Goal: Register for event/course

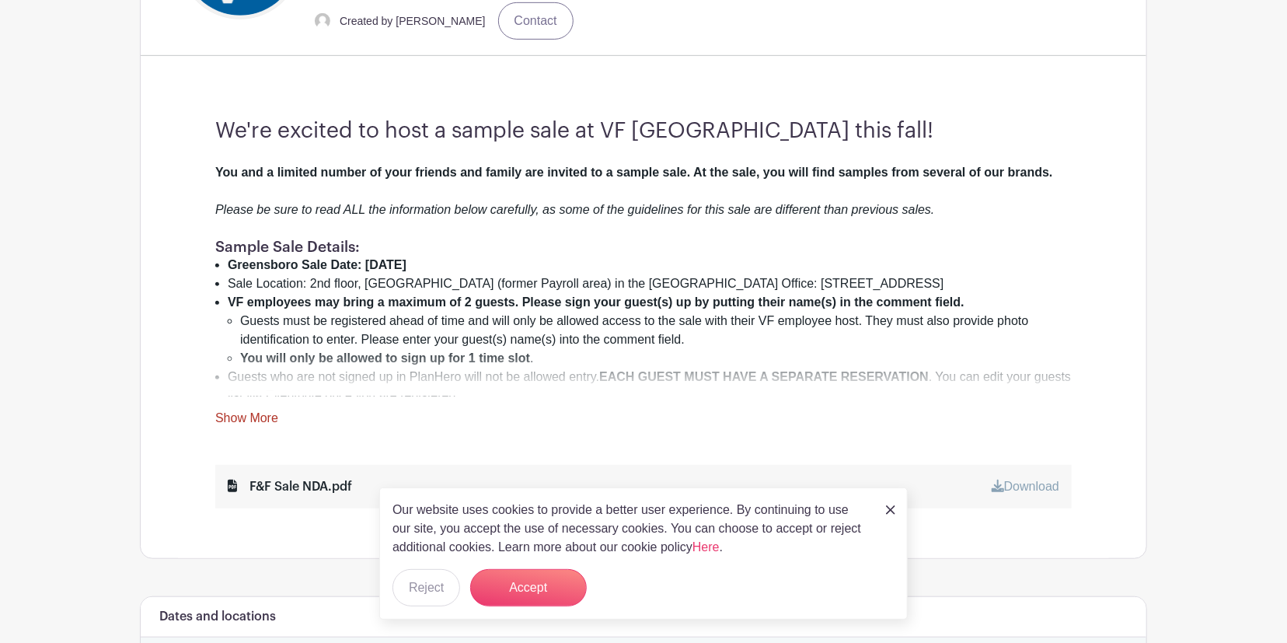
scroll to position [495, 0]
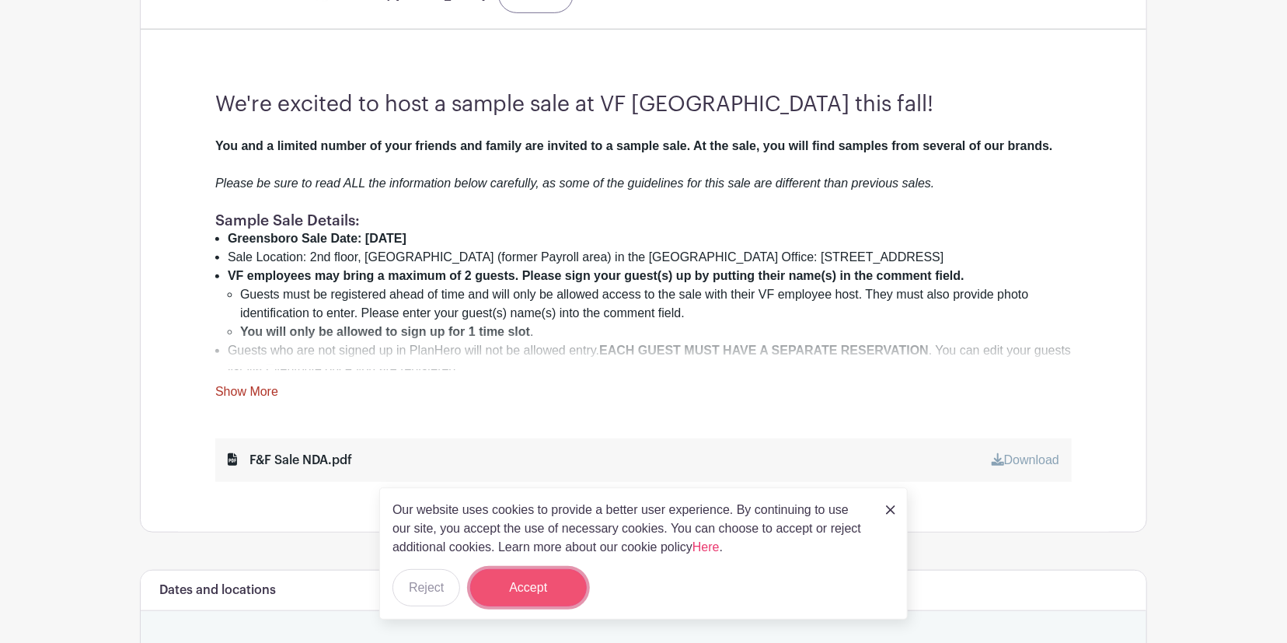
click at [559, 591] on button "Accept" at bounding box center [528, 587] width 117 height 37
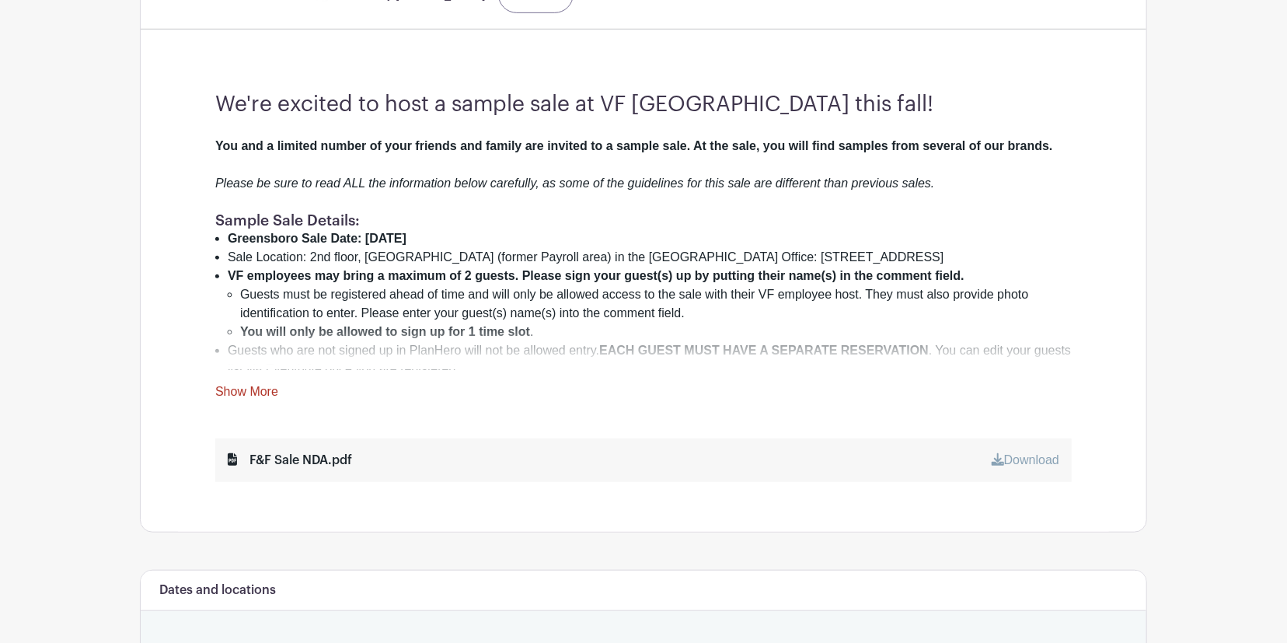
click at [261, 386] on link "Show More" at bounding box center [246, 394] width 63 height 19
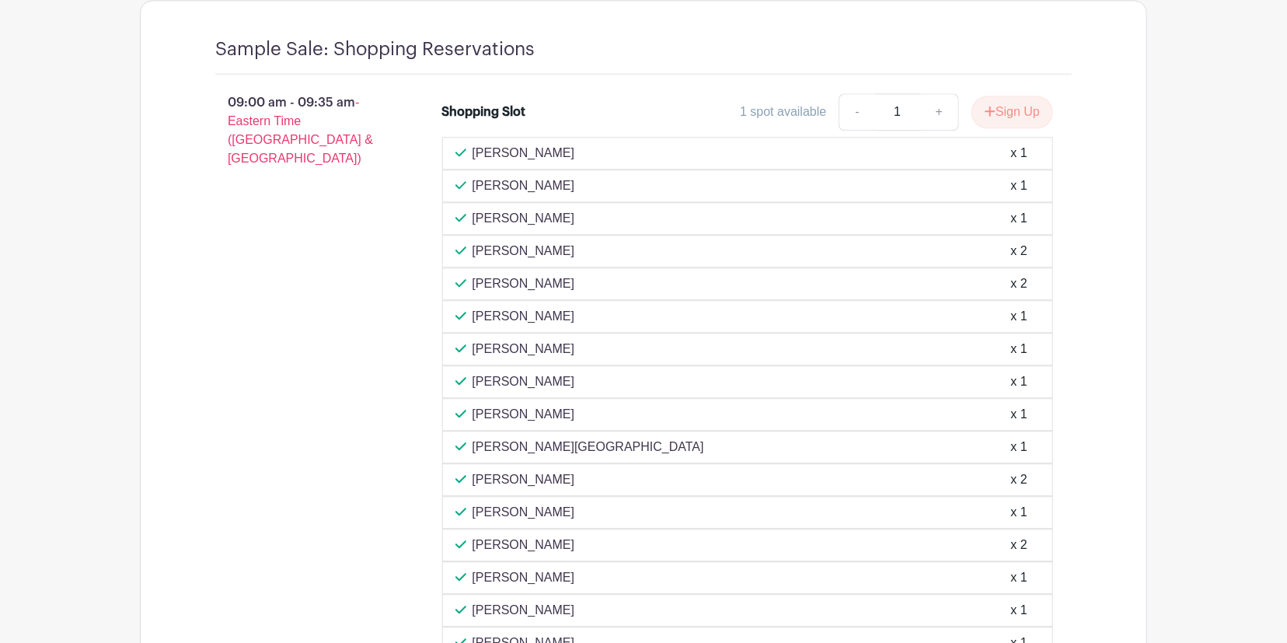
scroll to position [2000, 0]
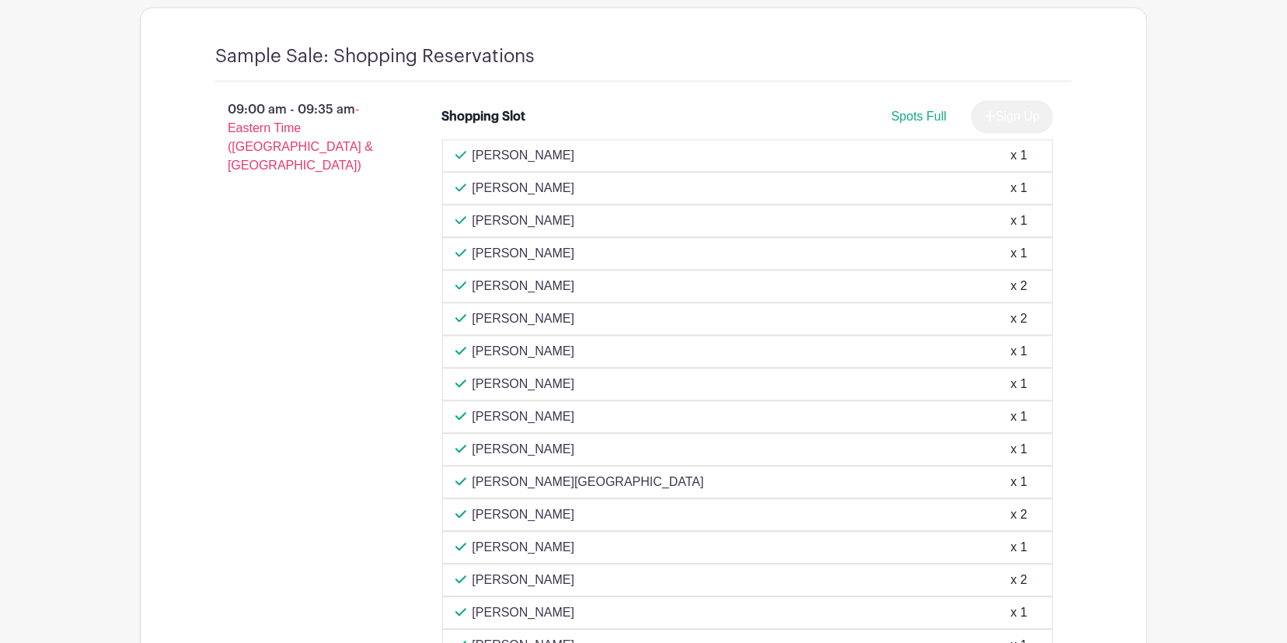
click at [1013, 144] on div "[PERSON_NAME] x 1" at bounding box center [747, 155] width 611 height 33
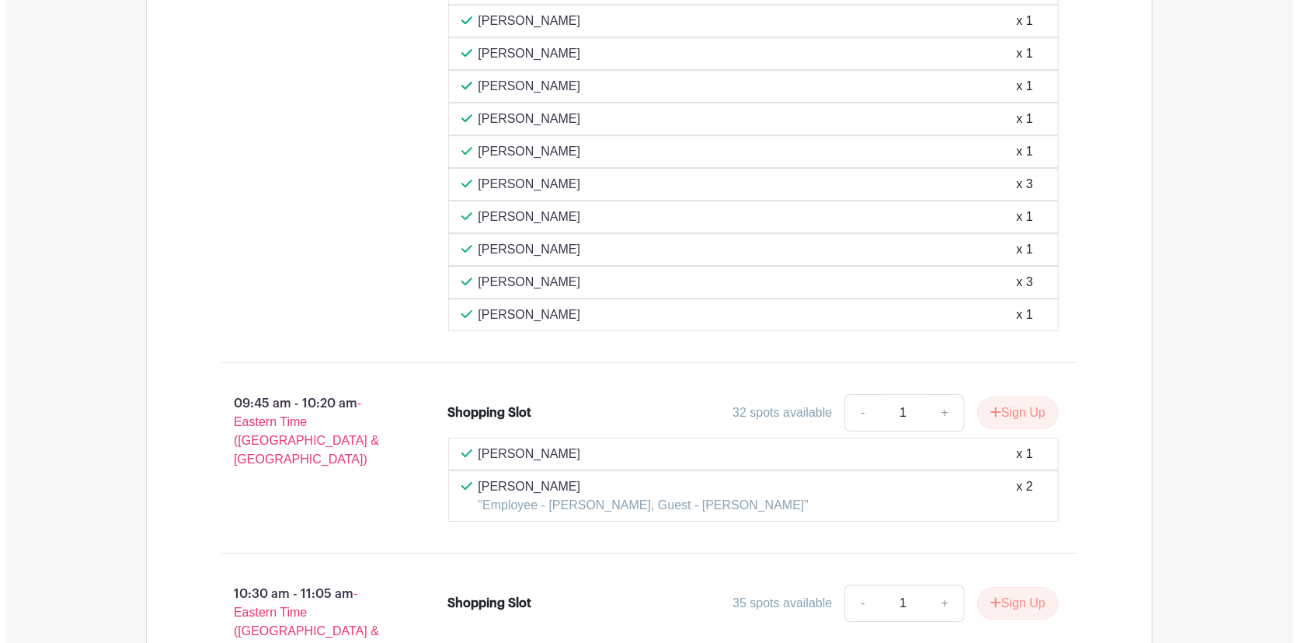
scroll to position [2603, 0]
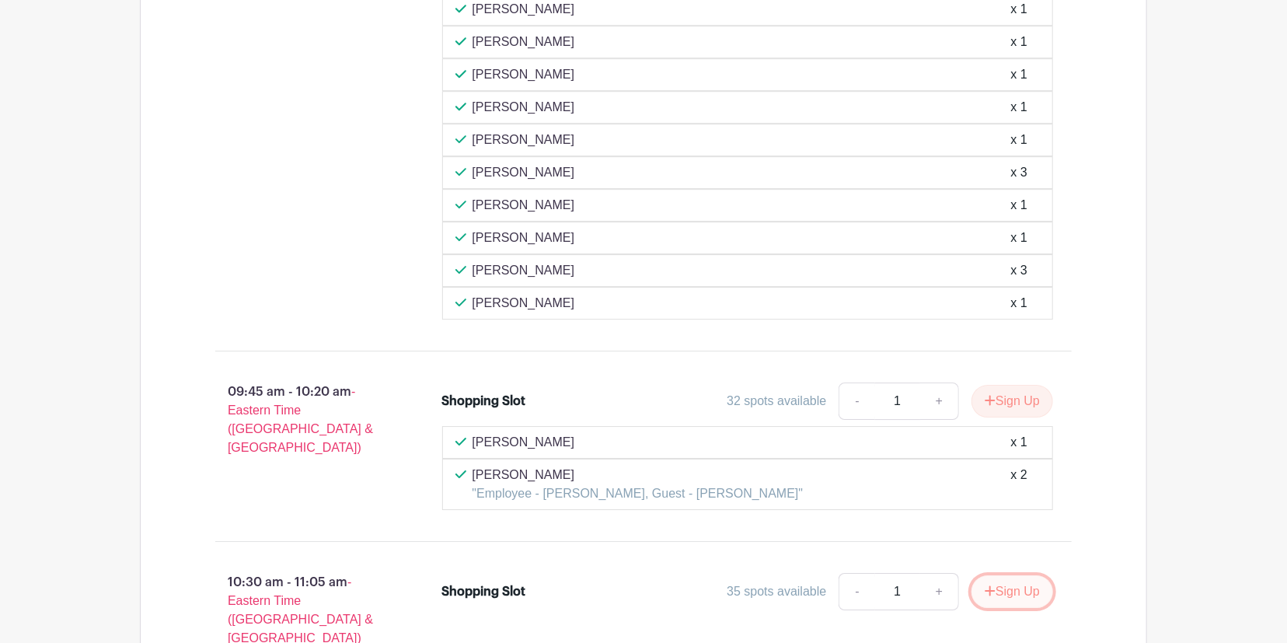
click at [1014, 575] on button "Sign Up" at bounding box center [1012, 591] width 82 height 33
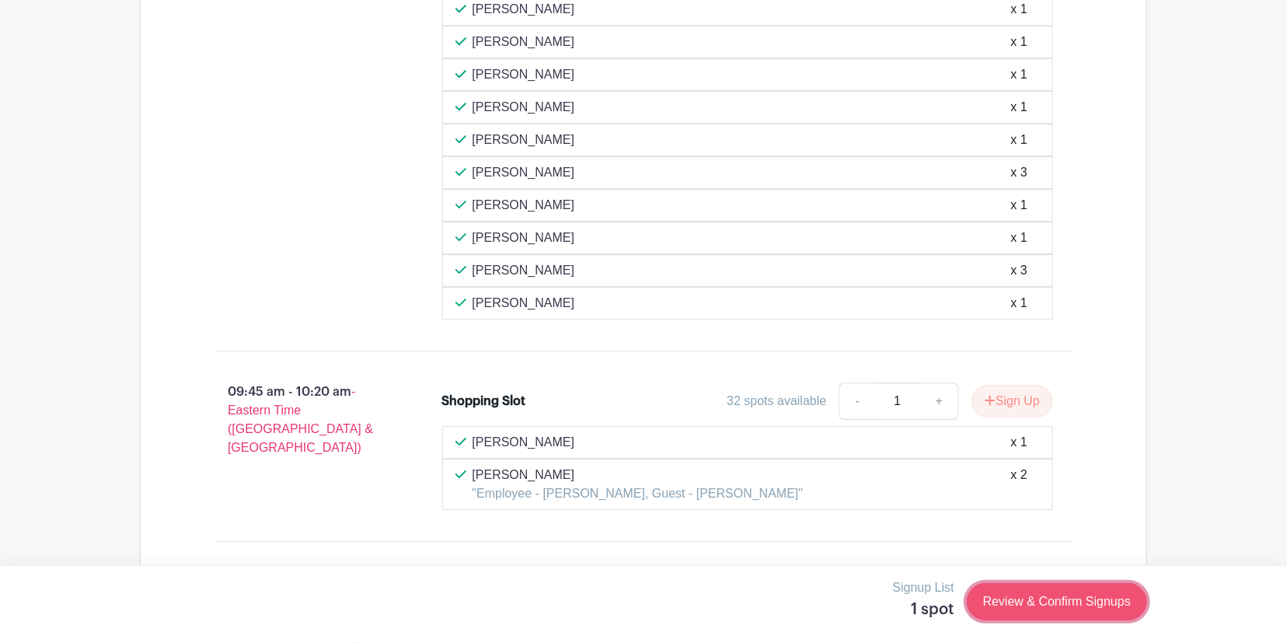
click at [1068, 611] on link "Review & Confirm Signups" at bounding box center [1057, 601] width 180 height 37
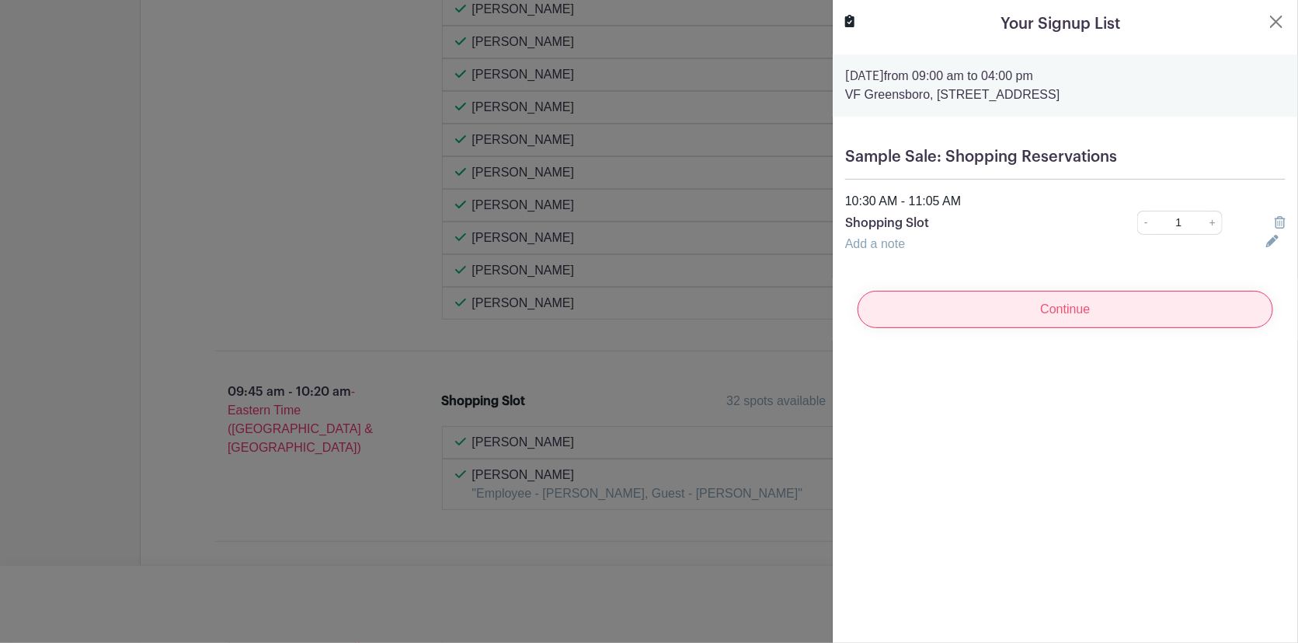
click at [1051, 309] on input "Continue" at bounding box center [1066, 309] width 416 height 37
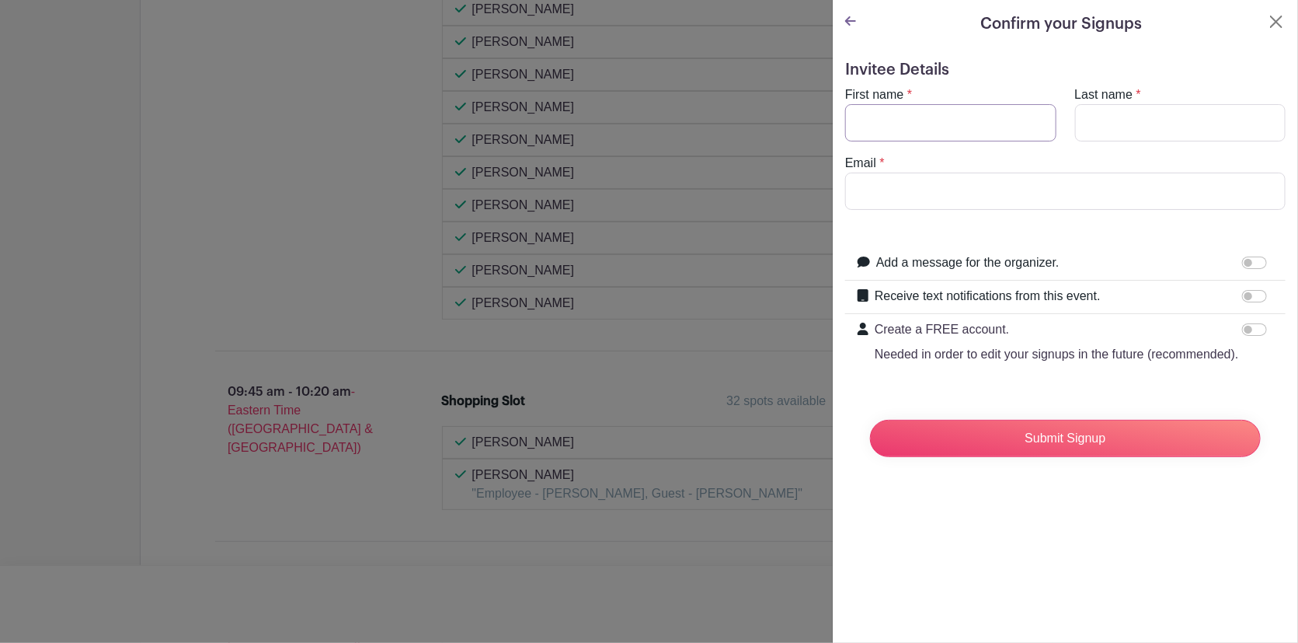
click at [926, 113] on input "First name" at bounding box center [950, 122] width 211 height 37
type input "[PERSON_NAME]"
click at [1136, 129] on input "Last name" at bounding box center [1180, 122] width 211 height 37
type input "Brown"
click at [1009, 192] on input "Email" at bounding box center [1065, 190] width 441 height 37
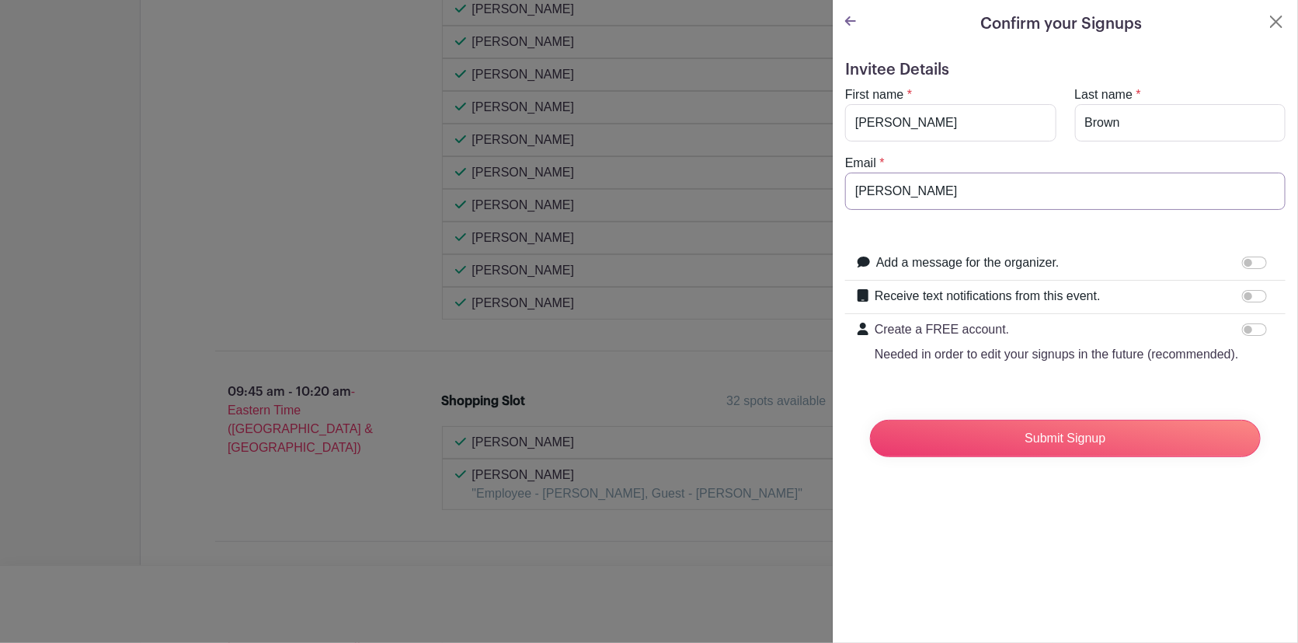
type input "[PERSON_NAME][EMAIL_ADDRESS][DOMAIN_NAME]"
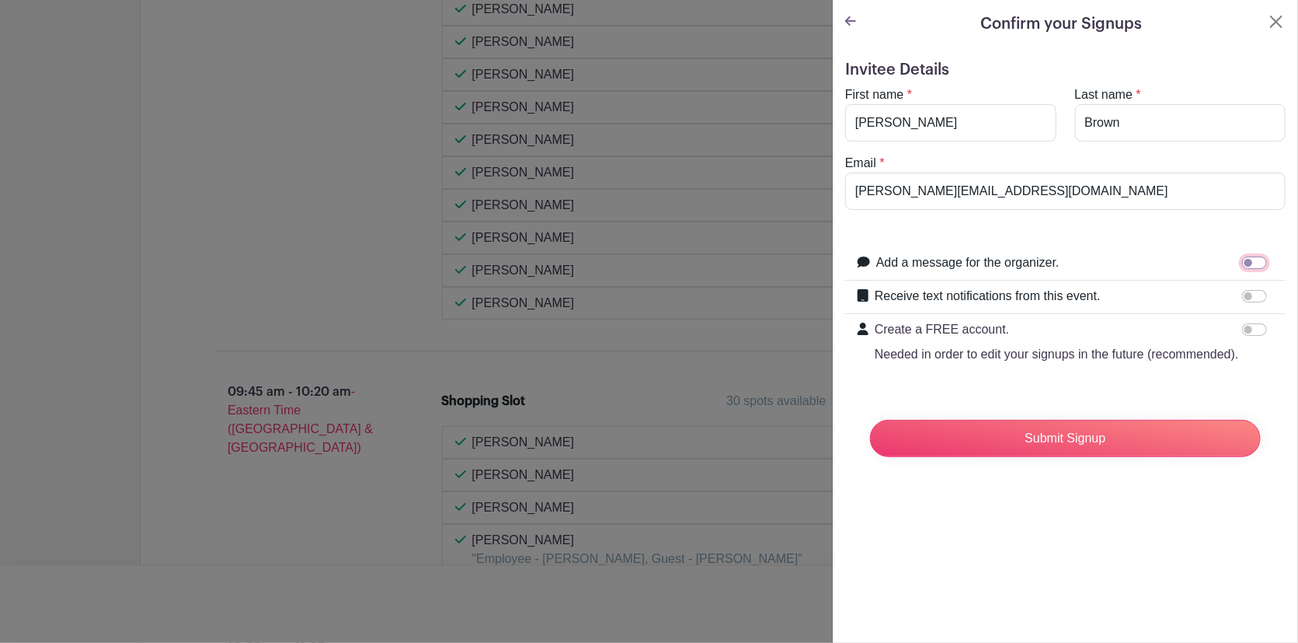
click at [1253, 259] on input "Add a message for the organizer." at bounding box center [1254, 262] width 25 height 12
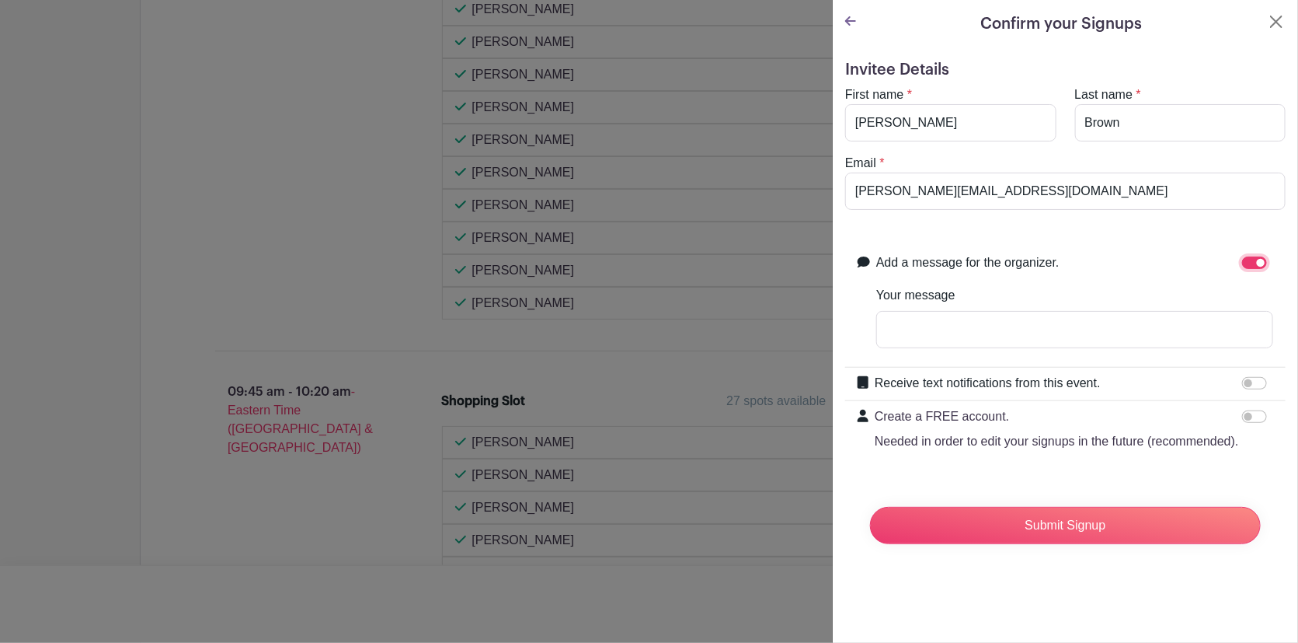
click at [1242, 259] on input "Add a message for the organizer." at bounding box center [1254, 262] width 25 height 12
checkbox input "false"
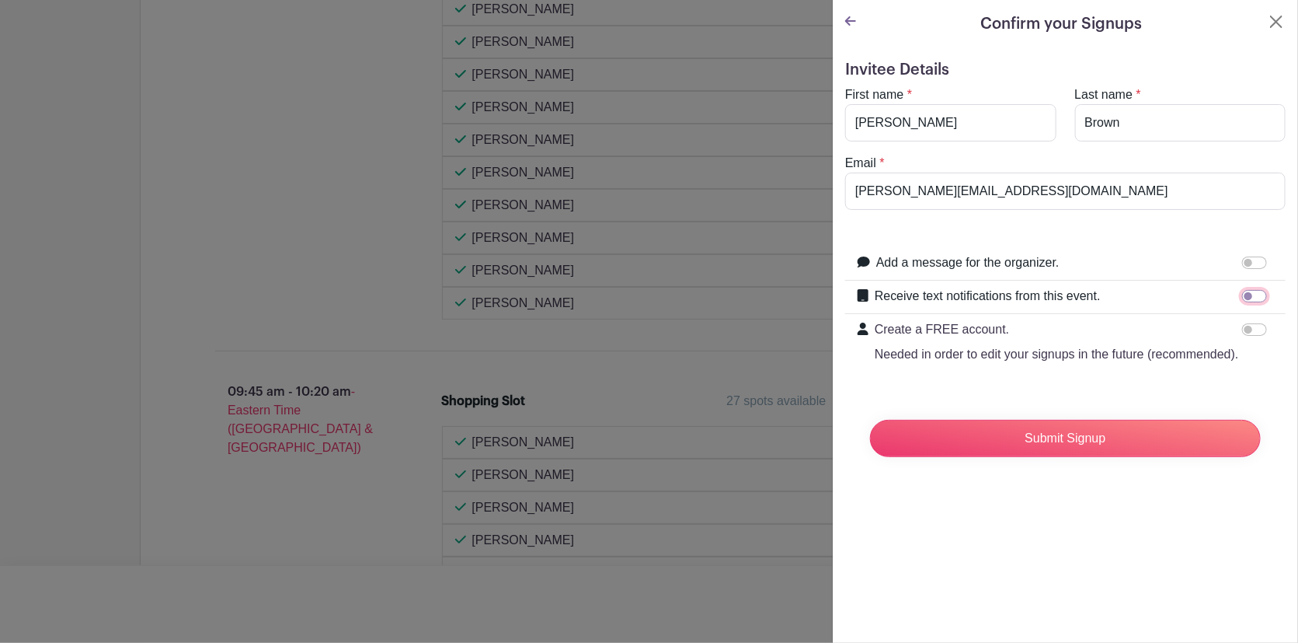
click at [1249, 291] on input "Receive text notifications from this event." at bounding box center [1254, 296] width 25 height 12
checkbox input "true"
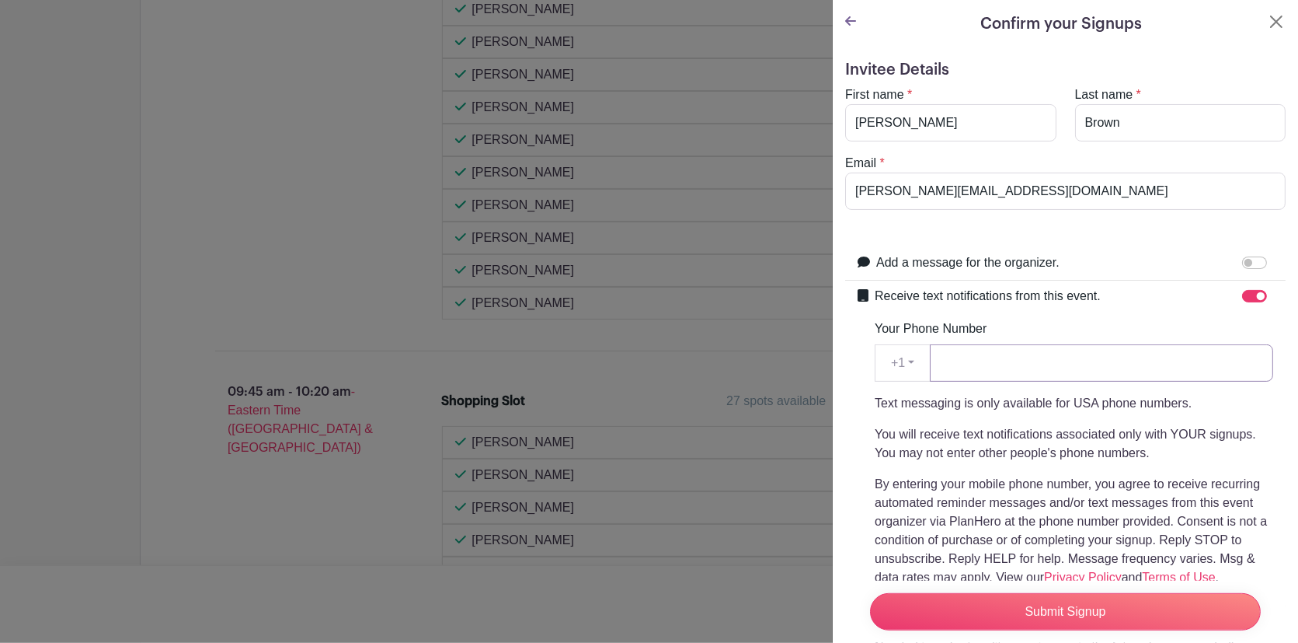
click at [1057, 355] on input "Your Phone Number" at bounding box center [1101, 362] width 343 height 37
type input "[PHONE_NUMBER]"
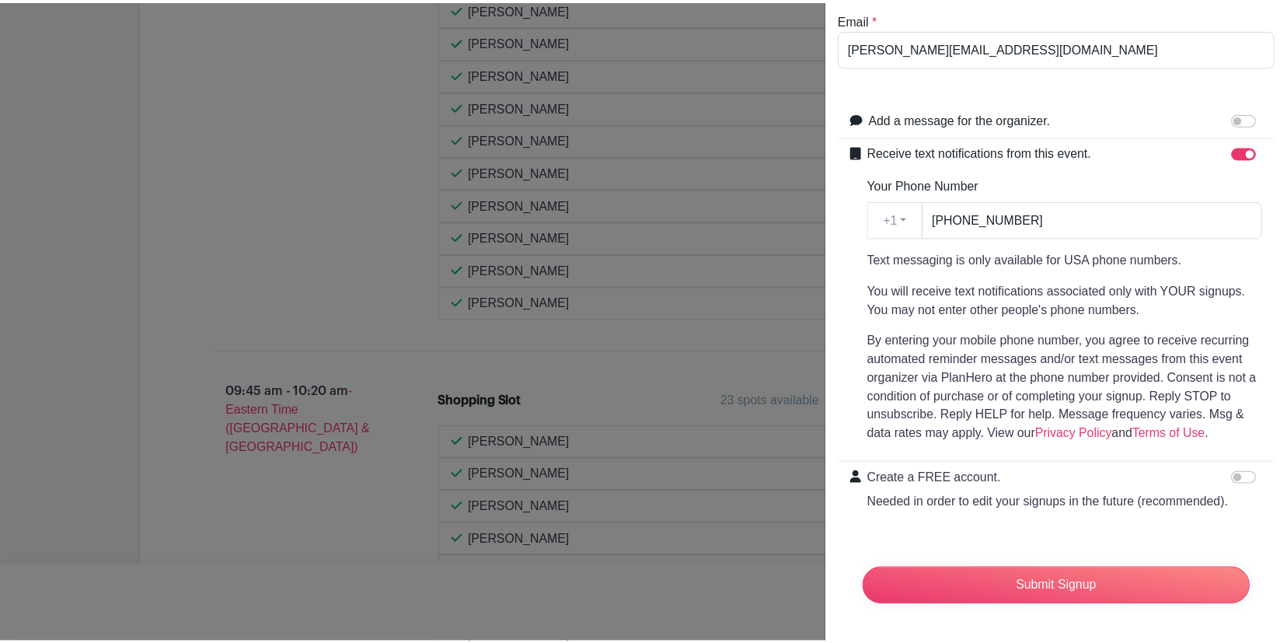
scroll to position [170, 0]
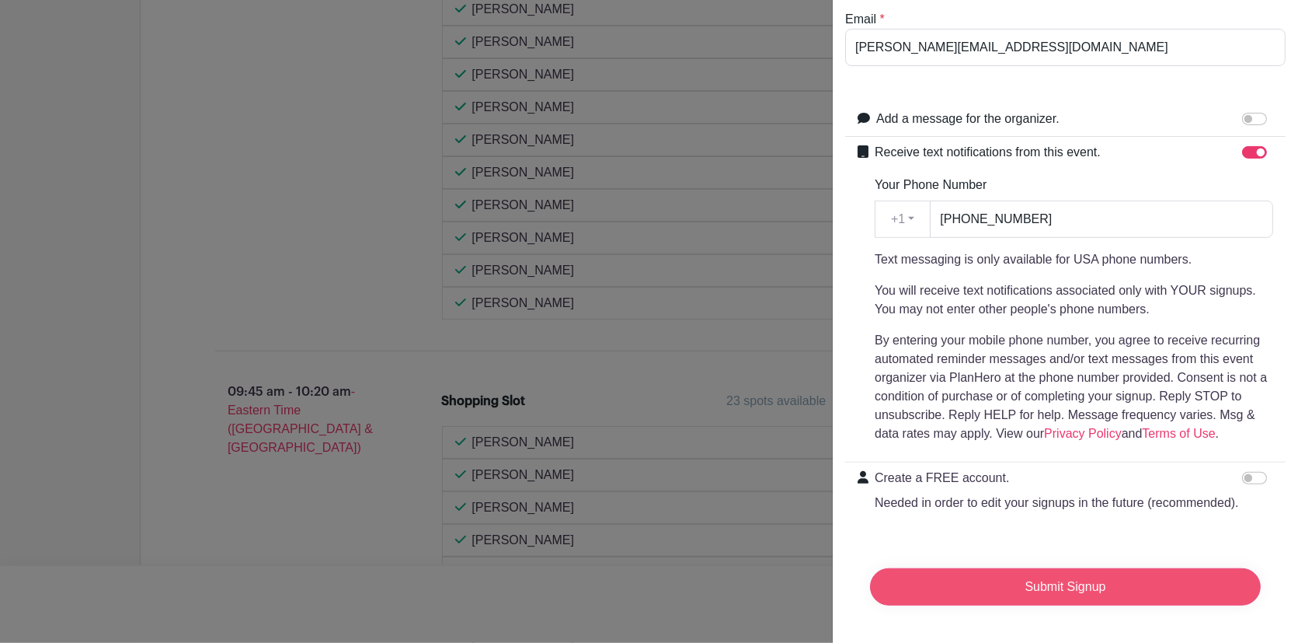
click at [1125, 584] on input "Submit Signup" at bounding box center [1065, 586] width 391 height 37
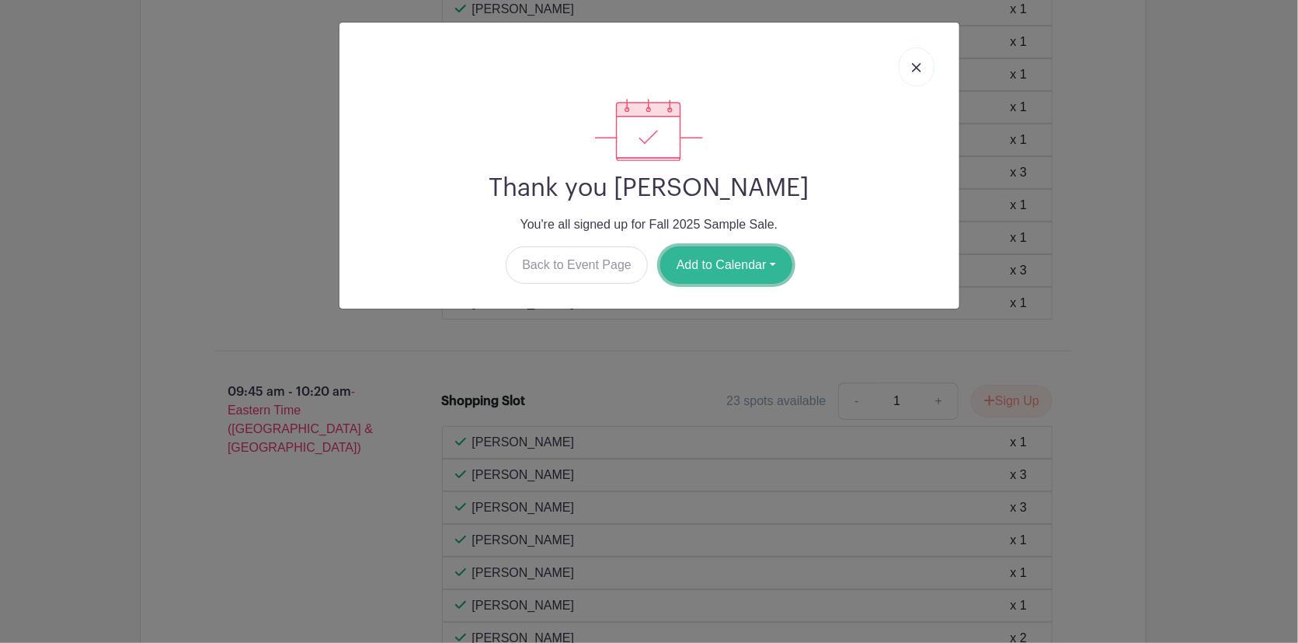
click at [724, 267] on button "Add to Calendar" at bounding box center [726, 264] width 132 height 37
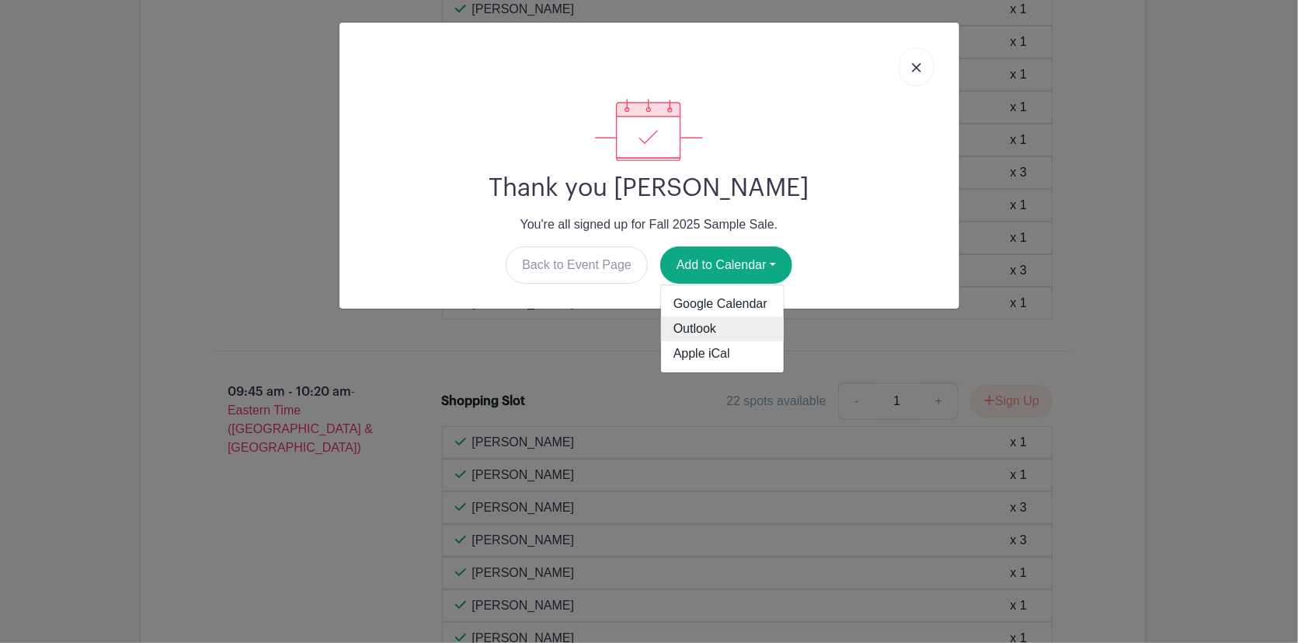
click at [706, 324] on link "Outlook" at bounding box center [722, 329] width 123 height 25
click at [1165, 319] on div "Thank you [PERSON_NAME] You're all signed up for Fall 2025 Sample Sale. Back to…" at bounding box center [649, 321] width 1298 height 643
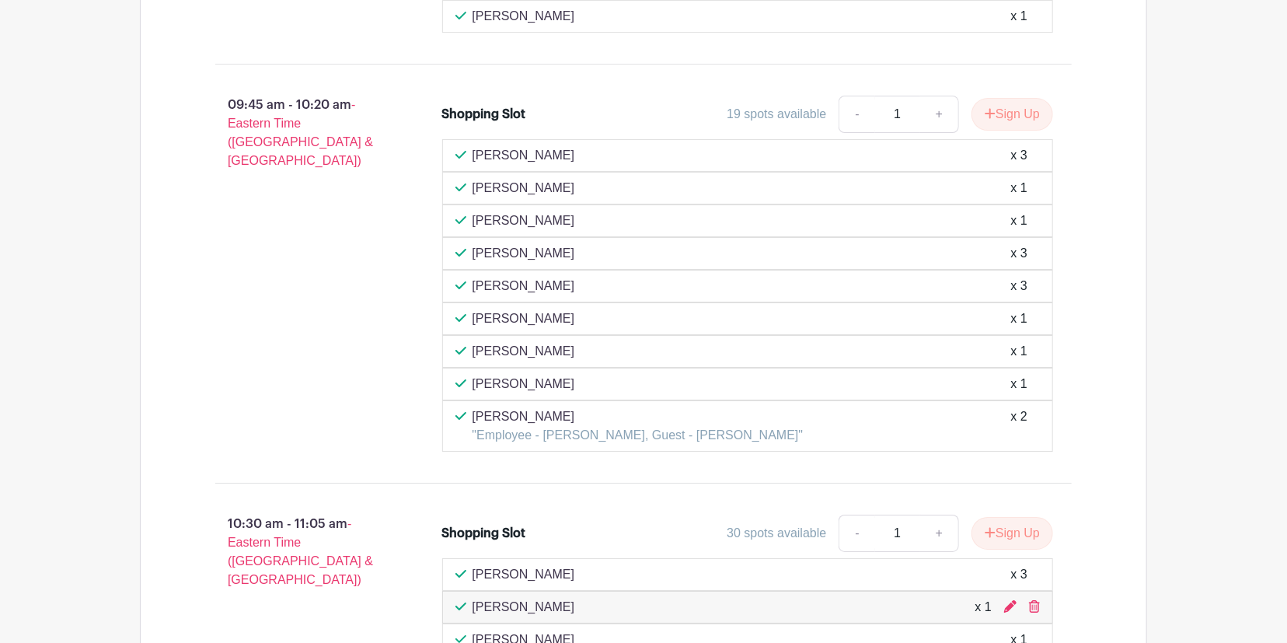
scroll to position [2876, 0]
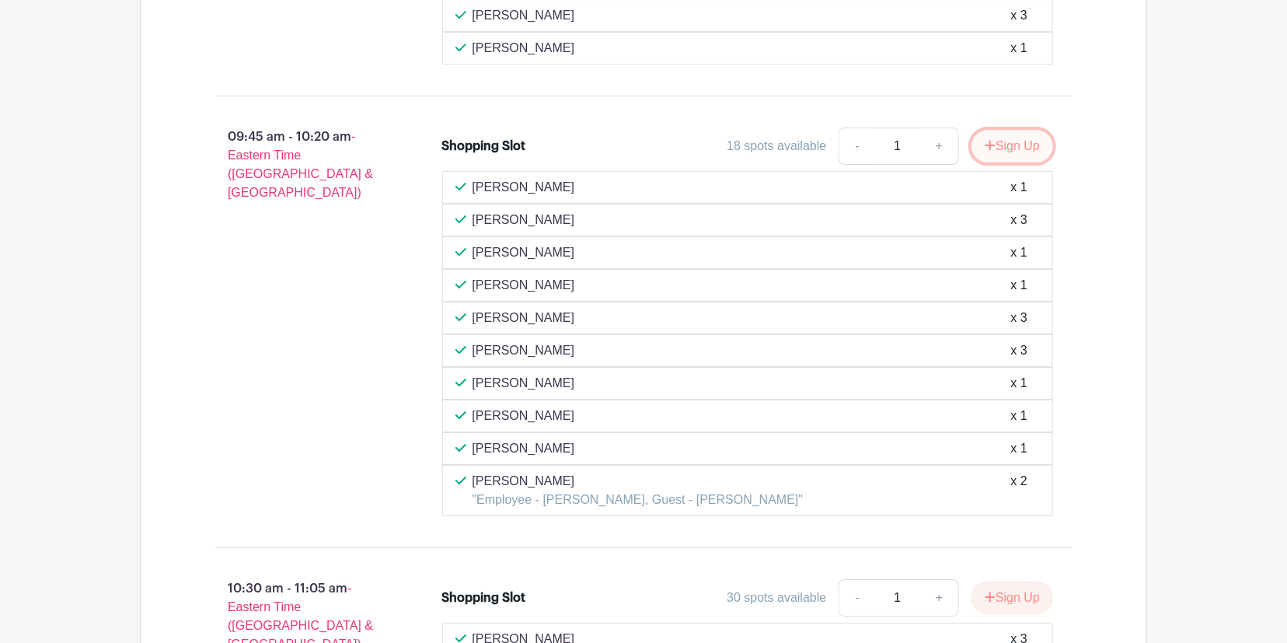
click at [1033, 130] on button "Sign Up" at bounding box center [1012, 146] width 82 height 33
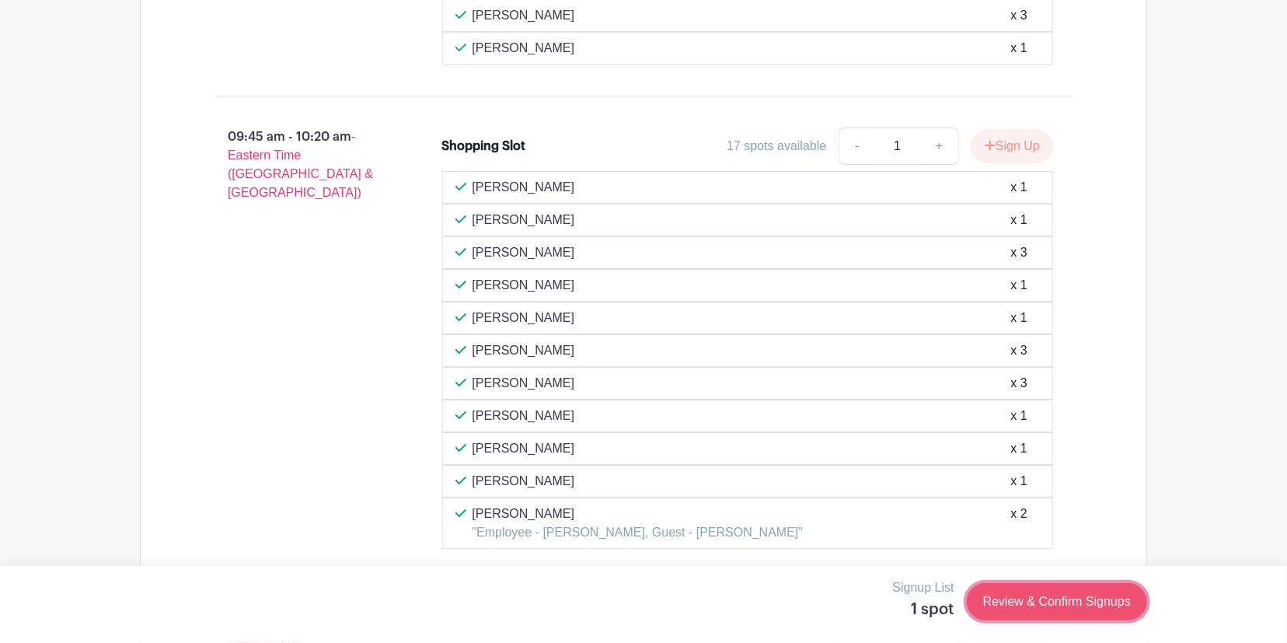
click at [1036, 594] on link "Review & Confirm Signups" at bounding box center [1057, 601] width 180 height 37
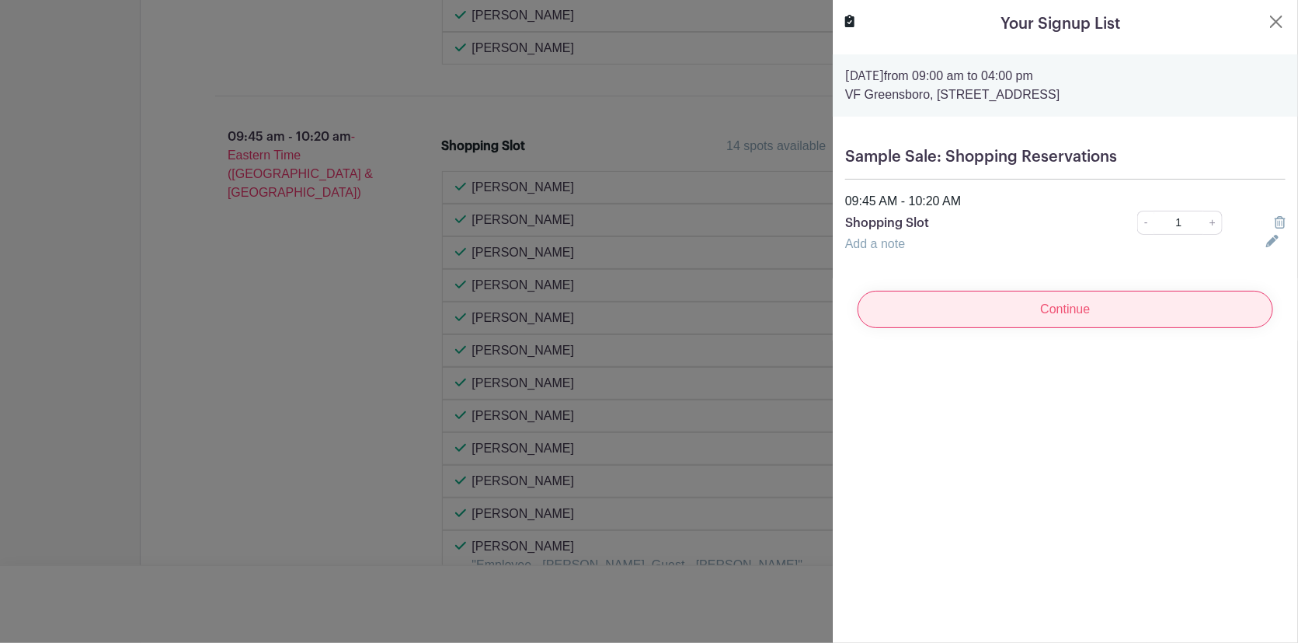
click at [1067, 316] on input "Continue" at bounding box center [1066, 309] width 416 height 37
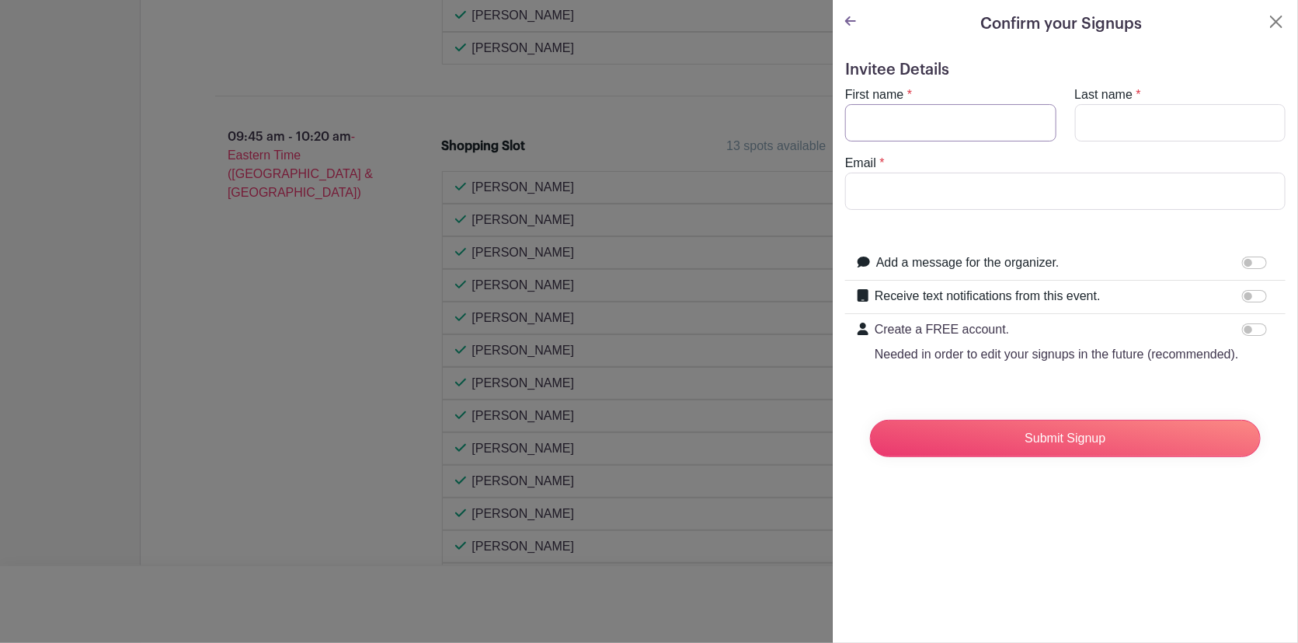
click at [932, 138] on input "First name" at bounding box center [950, 122] width 211 height 37
type input "[PERSON_NAME]"
click at [1101, 127] on input "Last name" at bounding box center [1180, 122] width 211 height 37
type input "Brown"
click at [970, 191] on input "Email" at bounding box center [1065, 190] width 441 height 37
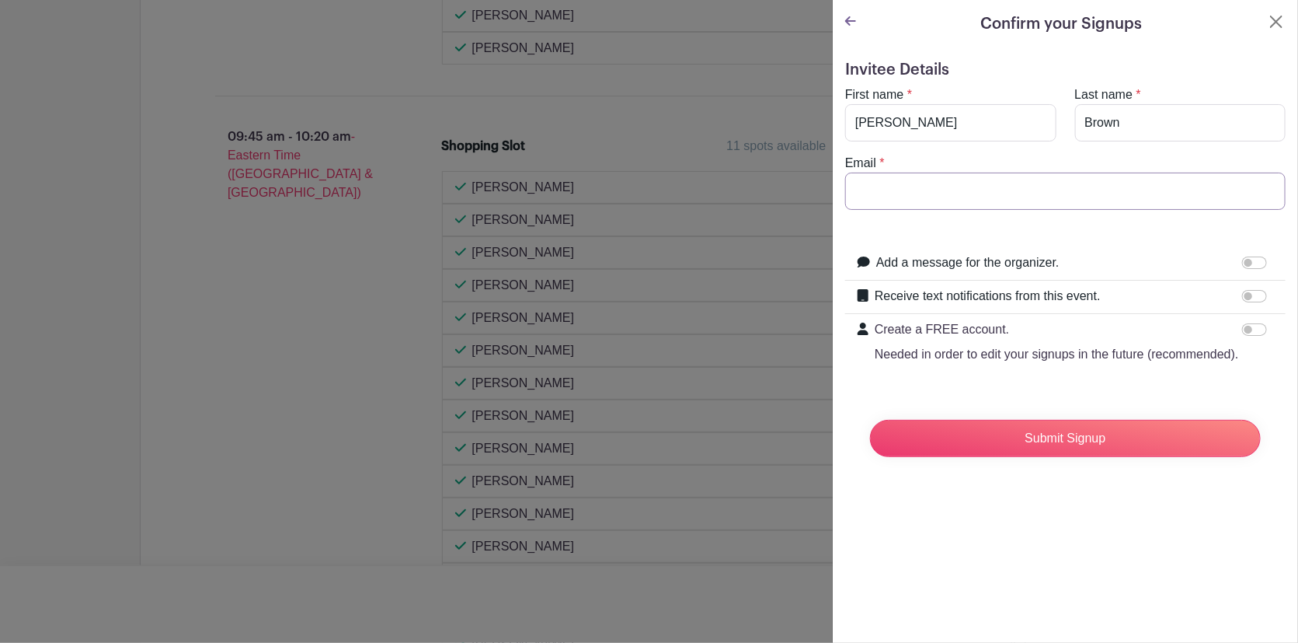
type input "[PERSON_NAME][EMAIL_ADDRESS][DOMAIN_NAME]"
click at [1250, 293] on input "Receive text notifications from this event." at bounding box center [1254, 296] width 25 height 12
checkbox input "true"
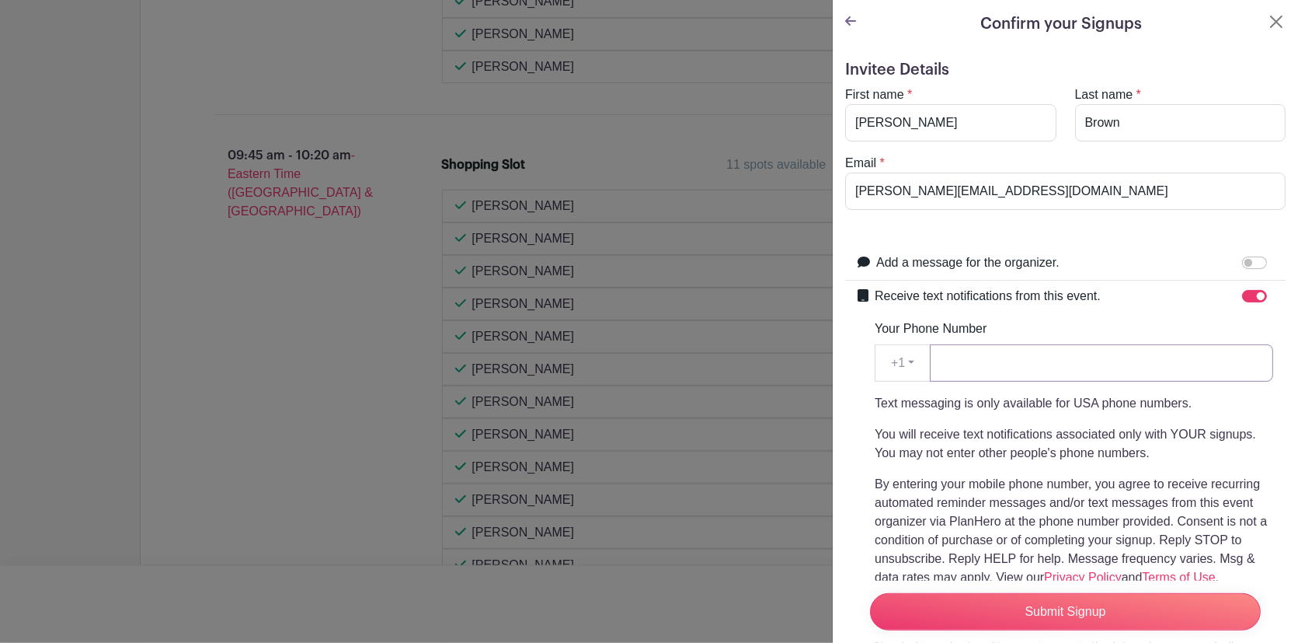
click at [1055, 370] on input "Your Phone Number" at bounding box center [1101, 362] width 343 height 37
type input "3369873151"
click at [853, 473] on div "Receive text notifications from this event. Your Phone Number +1 +1 3369873151 …" at bounding box center [1065, 443] width 441 height 326
click at [1110, 375] on input "3369873151" at bounding box center [1101, 362] width 343 height 37
click at [1087, 595] on input "Submit Signup" at bounding box center [1065, 611] width 391 height 37
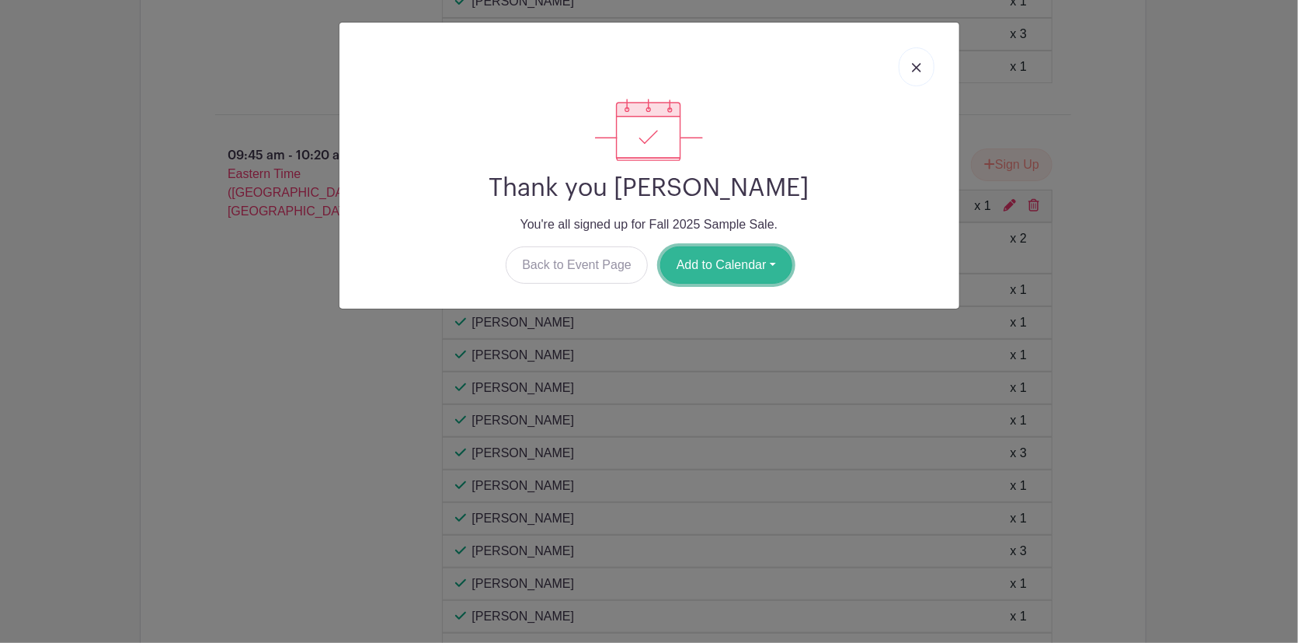
click at [737, 272] on button "Add to Calendar" at bounding box center [726, 264] width 132 height 37
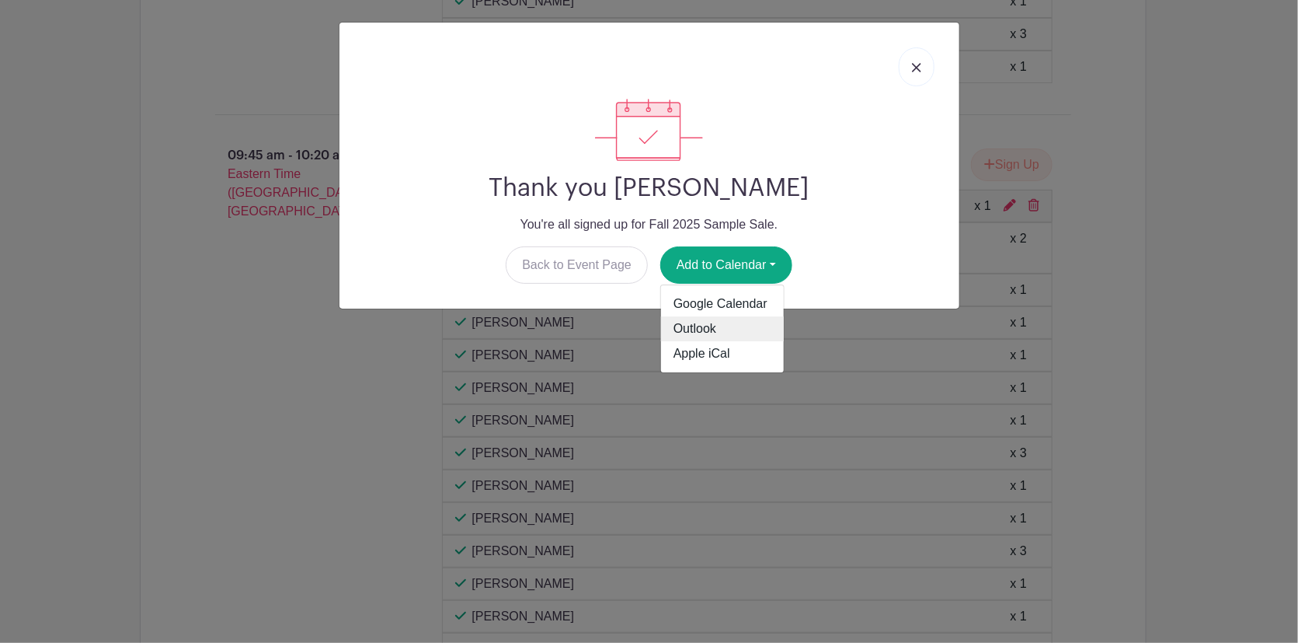
click at [729, 324] on link "Outlook" at bounding box center [722, 329] width 123 height 25
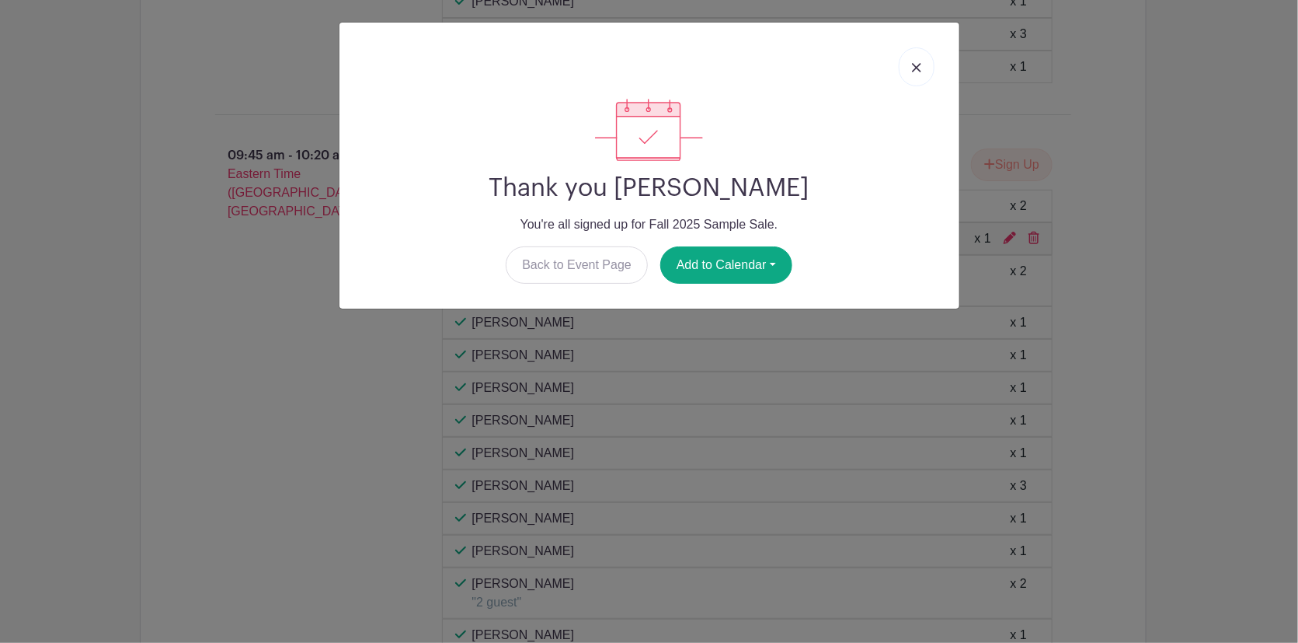
click at [1196, 294] on div "Thank you [PERSON_NAME] You're all signed up for Fall 2025 Sample Sale. Back to…" at bounding box center [649, 321] width 1298 height 643
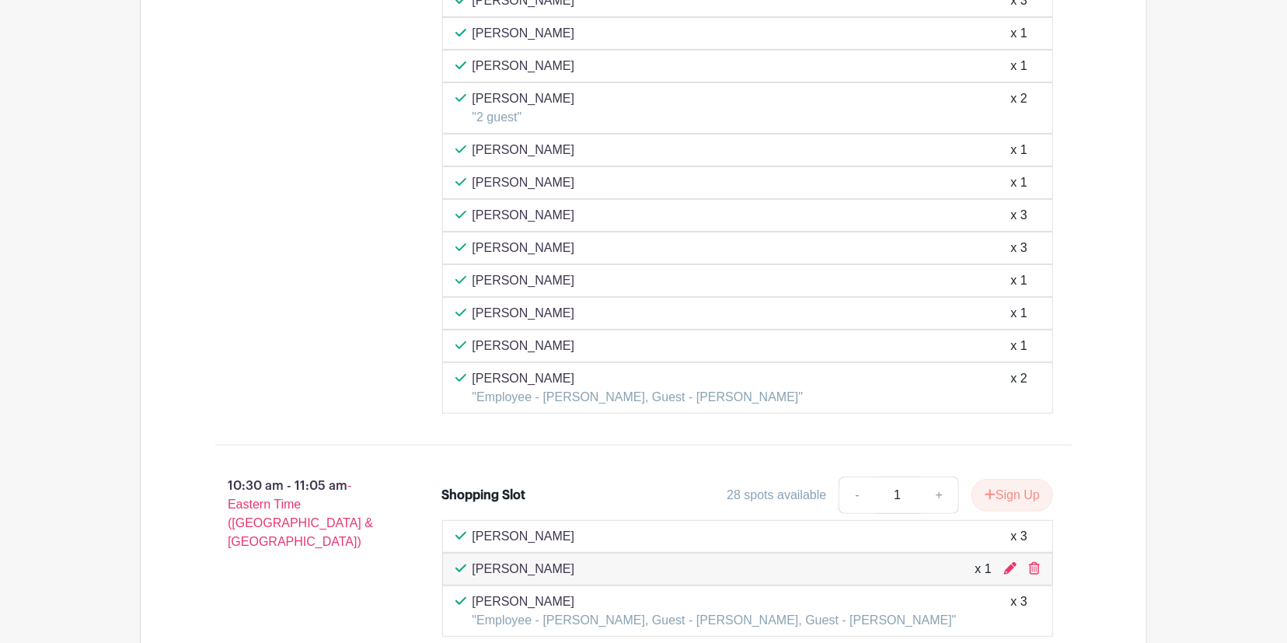
scroll to position [3476, 0]
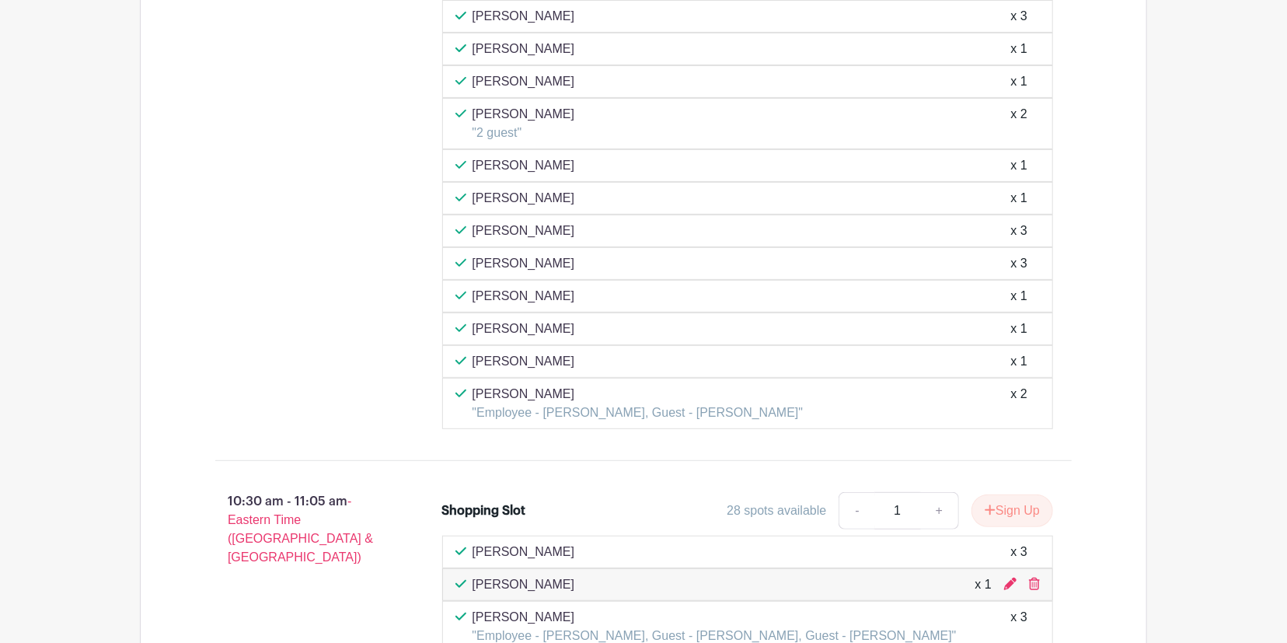
click at [1036, 542] on div "[PERSON_NAME] x 3" at bounding box center [747, 551] width 585 height 19
click at [1037, 577] on icon at bounding box center [1034, 583] width 11 height 12
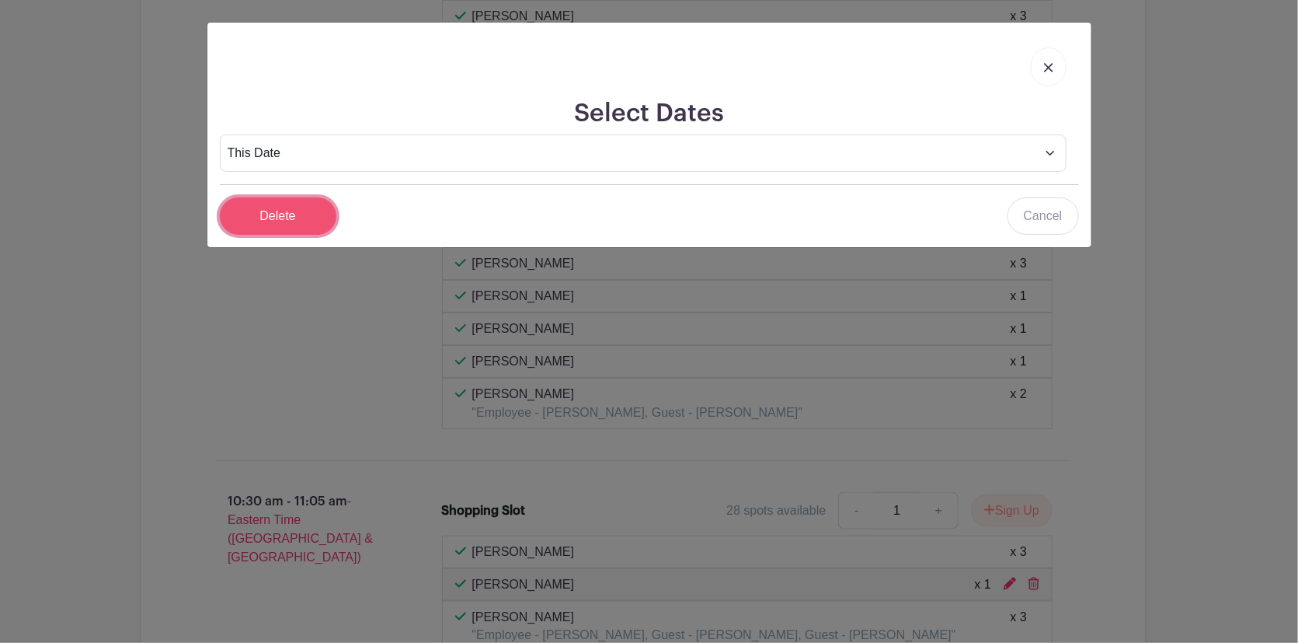
click at [261, 213] on input "Delete" at bounding box center [278, 215] width 117 height 37
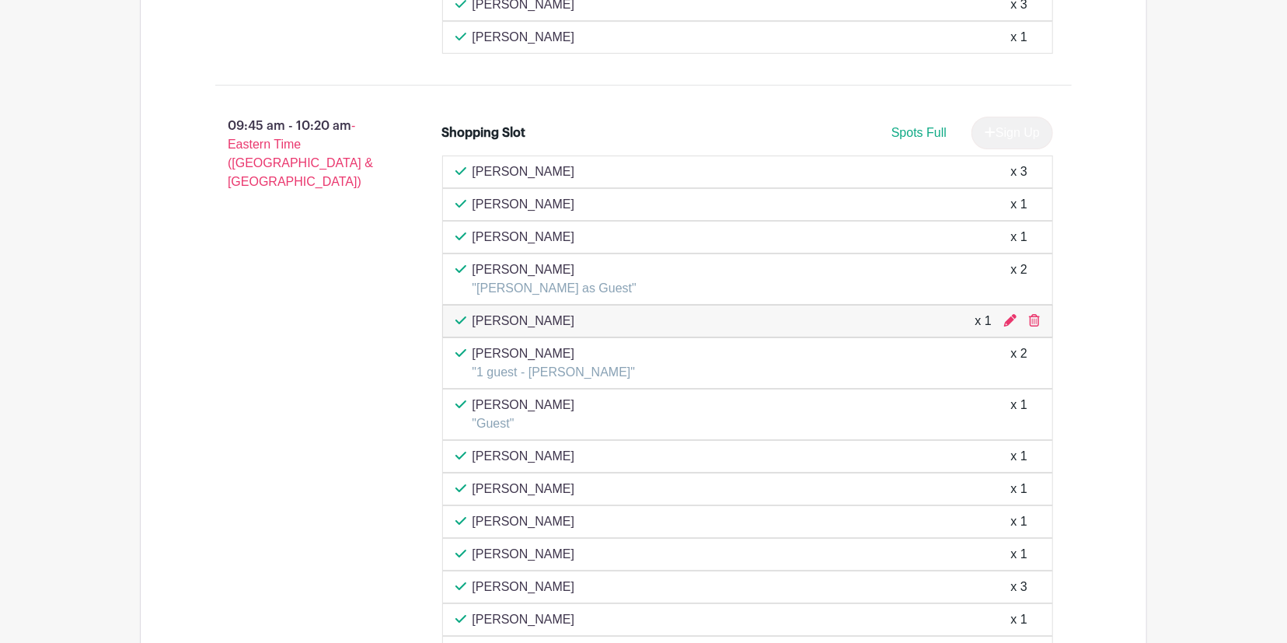
scroll to position [2888, 0]
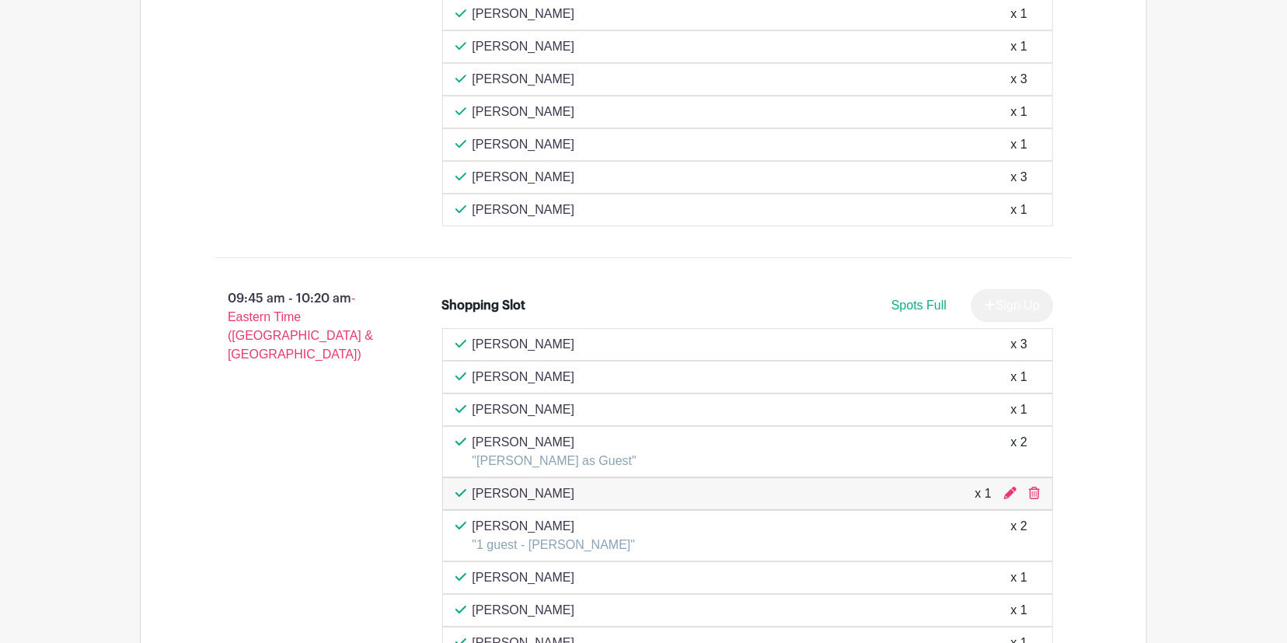
scroll to position [2794, 0]
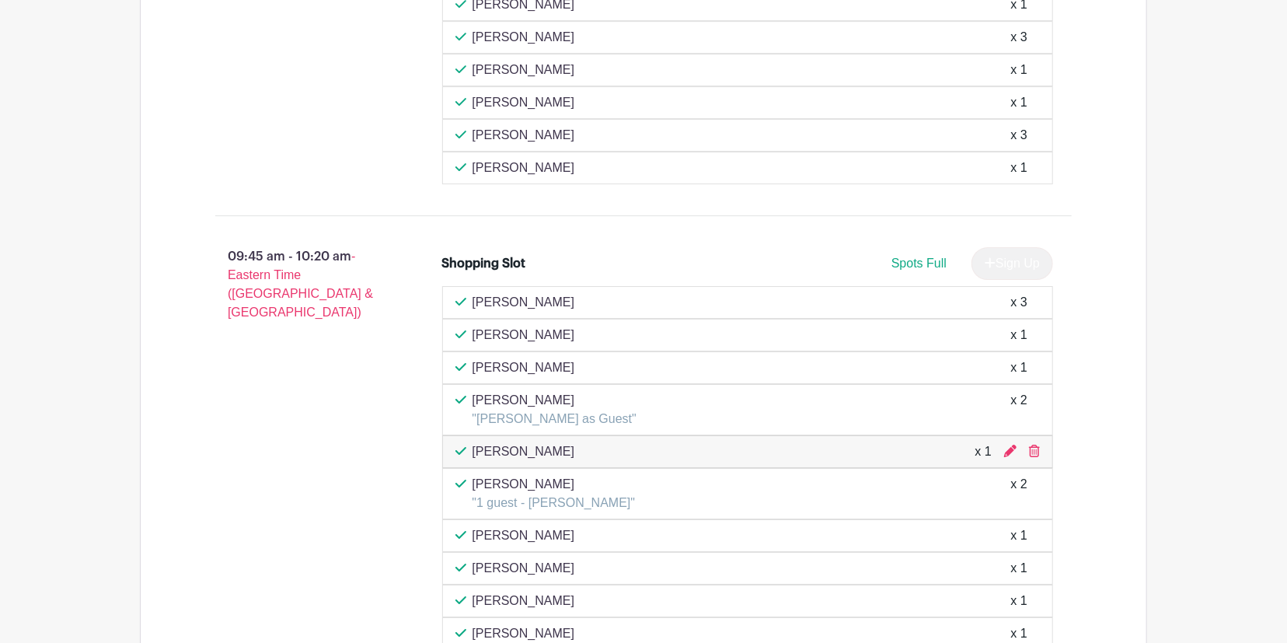
click at [1030, 559] on div "[PERSON_NAME] x 1" at bounding box center [747, 568] width 585 height 19
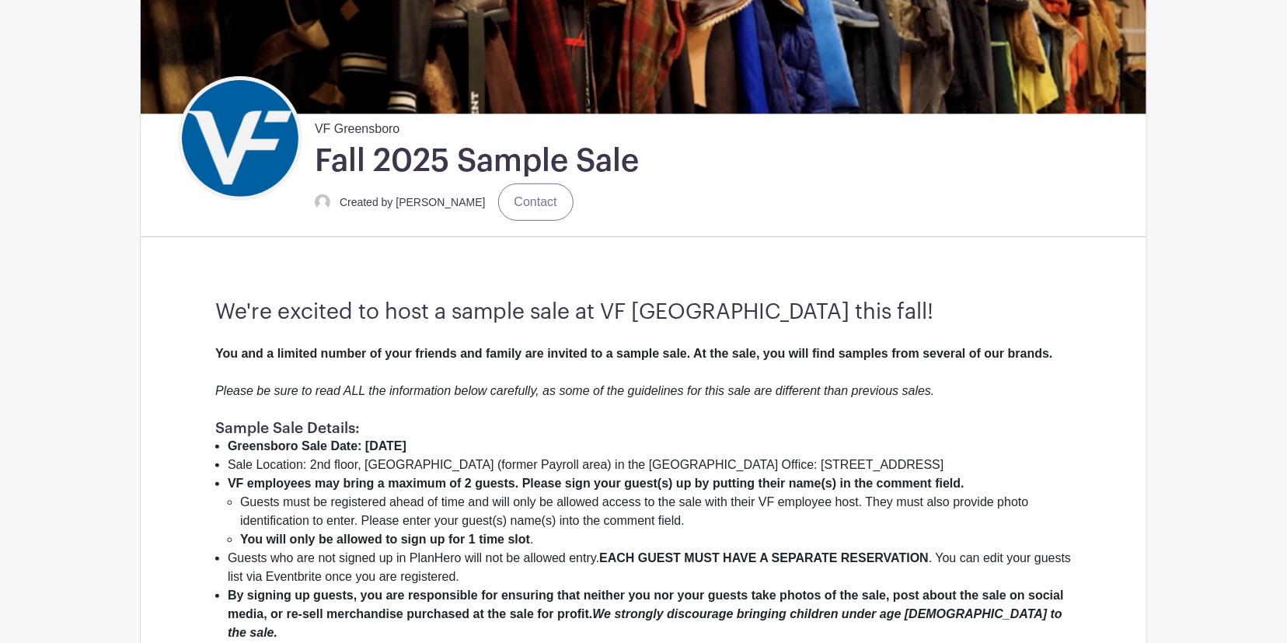
scroll to position [195, 0]
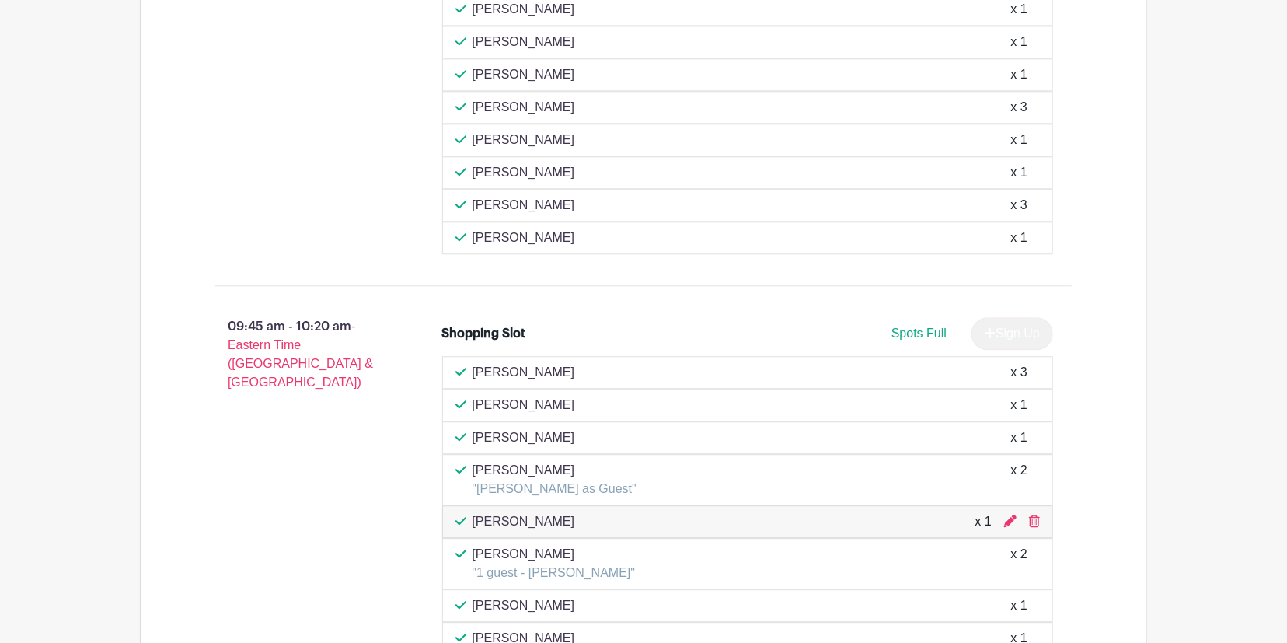
scroll to position [2036, 0]
